Goal: Information Seeking & Learning: Learn about a topic

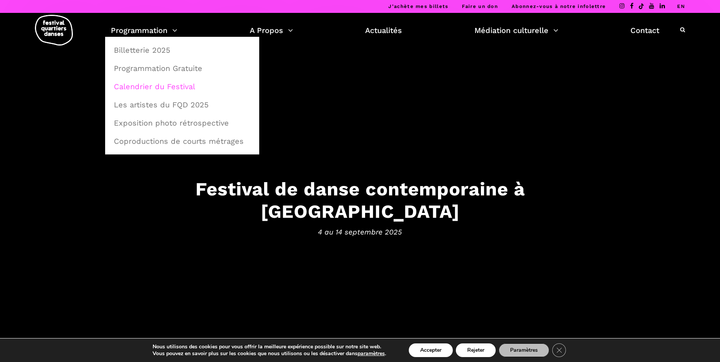
click at [148, 85] on link "Calendrier du Festival" at bounding box center [182, 86] width 146 height 17
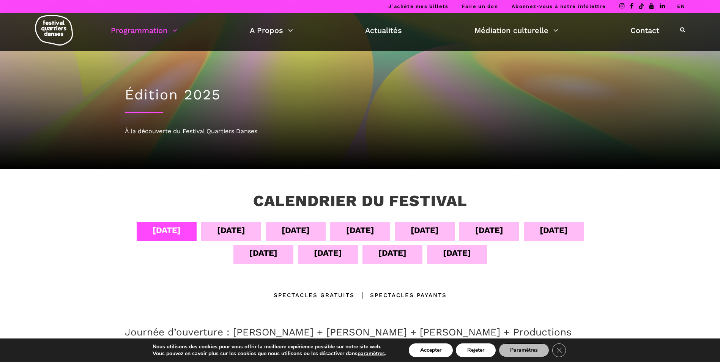
click at [291, 229] on div "06 sept" at bounding box center [296, 230] width 28 height 13
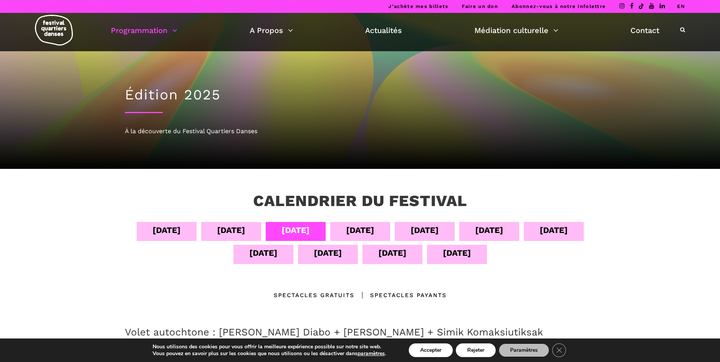
click at [291, 229] on div "06 sept" at bounding box center [296, 230] width 28 height 13
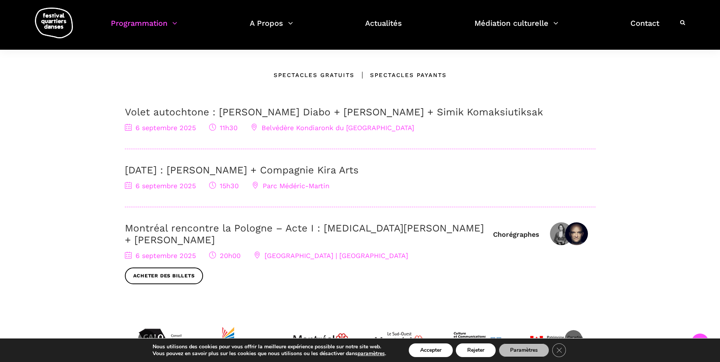
scroll to position [228, 0]
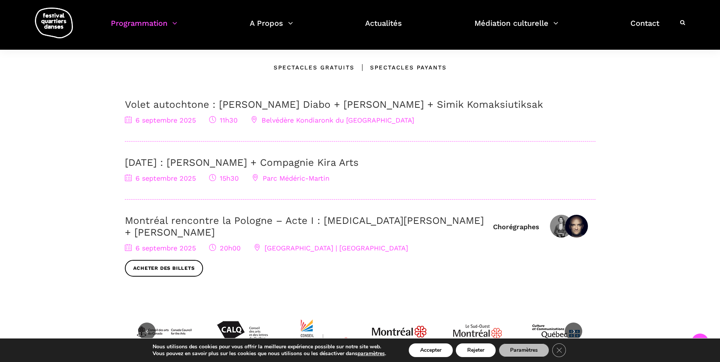
click at [274, 178] on span "Parc Médéric-Martin" at bounding box center [290, 178] width 77 height 8
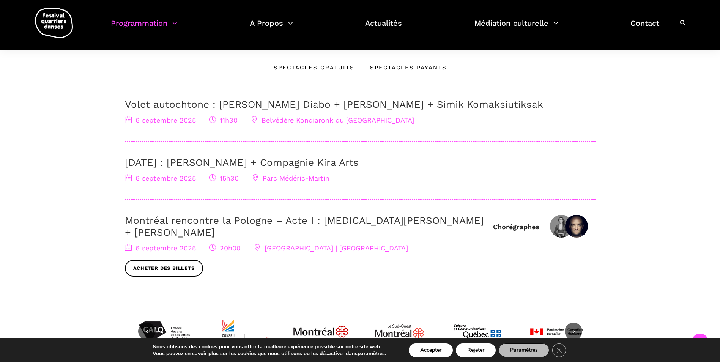
drag, startPoint x: 265, startPoint y: 178, endPoint x: 232, endPoint y: 188, distance: 35.1
click at [232, 188] on div "6 Septembre : Charles Brecard + Compagnie Kira Arts 6 septembre 2025 15h30 Parc…" at bounding box center [360, 178] width 471 height 43
drag, startPoint x: 338, startPoint y: 179, endPoint x: 265, endPoint y: 191, distance: 73.9
click at [265, 191] on div "6 Septembre : Charles Brecard + Compagnie Kira Arts 6 septembre 2025 15h30 Parc…" at bounding box center [360, 178] width 471 height 43
copy span "Parc Médéric-Martin"
